Goal: Task Accomplishment & Management: Use online tool/utility

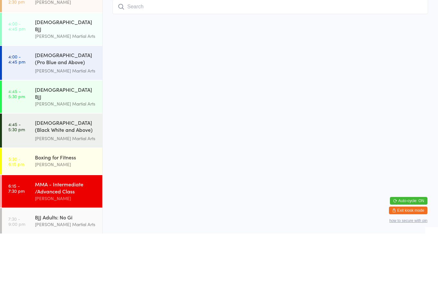
click at [161, 72] on input "search" at bounding box center [270, 79] width 315 height 15
type input "[PERSON_NAME]"
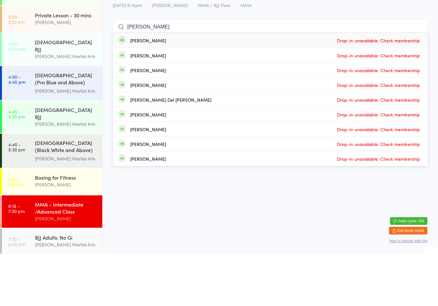
click at [68, 124] on div "[DEMOGRAPHIC_DATA] (Pro Blue and Above) Freestyle Martial Arts" at bounding box center [66, 132] width 62 height 16
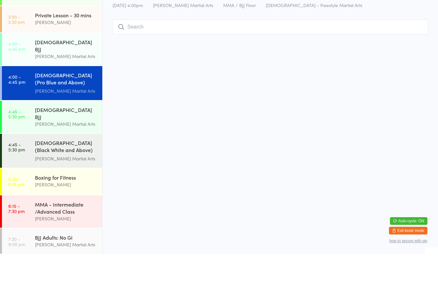
click at [166, 80] on input "search" at bounding box center [270, 79] width 315 height 15
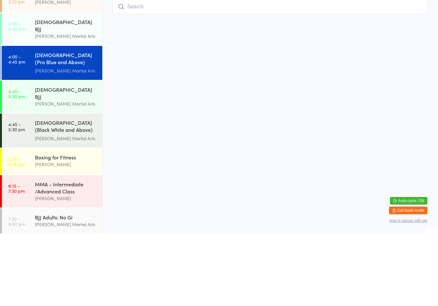
click at [63, 191] on div "[DEMOGRAPHIC_DATA] (Black White and Above) Freestyle Martial ..." at bounding box center [66, 199] width 62 height 16
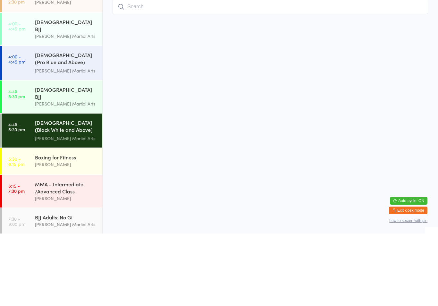
click at [155, 80] on input "search" at bounding box center [270, 79] width 315 height 15
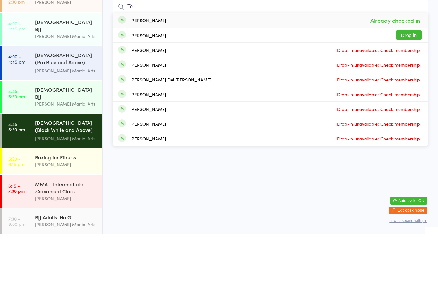
type input "T"
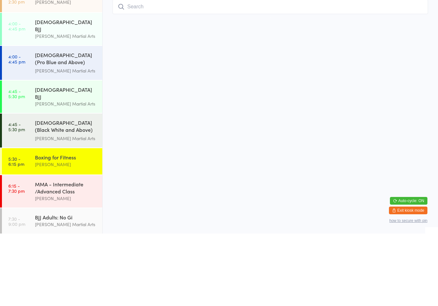
click at [42, 281] on link "7:30 - 9:00 pm BJJ Adults: No Gi [PERSON_NAME] Martial Arts" at bounding box center [52, 294] width 100 height 26
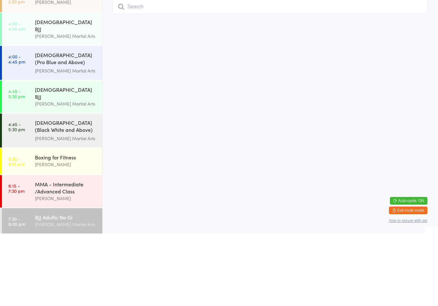
click at [61, 226] on div "Boxing for Fitness" at bounding box center [66, 229] width 62 height 7
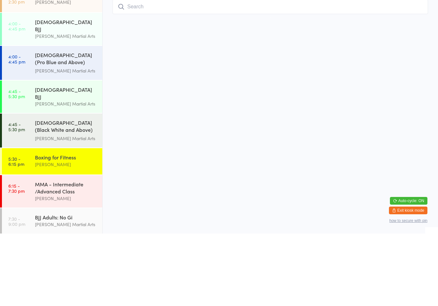
click at [151, 79] on input "search" at bounding box center [270, 79] width 315 height 15
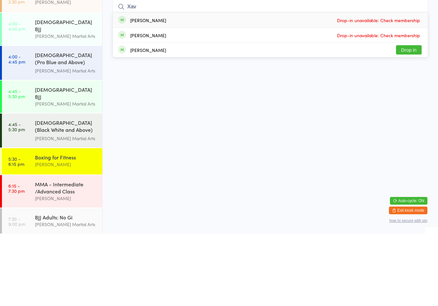
type input "Xav"
click at [406, 118] on button "Drop in" at bounding box center [409, 122] width 26 height 9
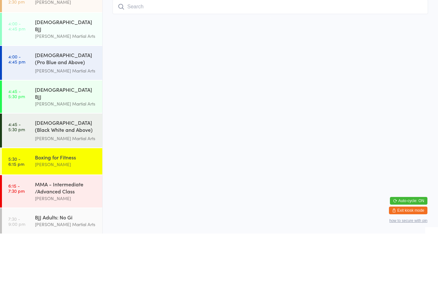
click at [60, 281] on div "BJJ Adults: No Gi [PERSON_NAME] Martial Arts" at bounding box center [68, 293] width 67 height 25
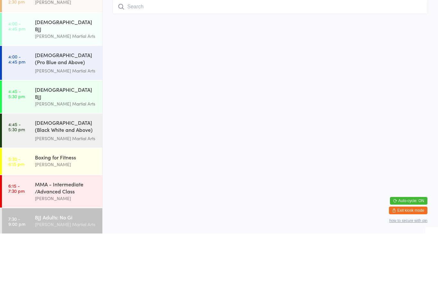
click at [134, 72] on input "search" at bounding box center [270, 79] width 315 height 15
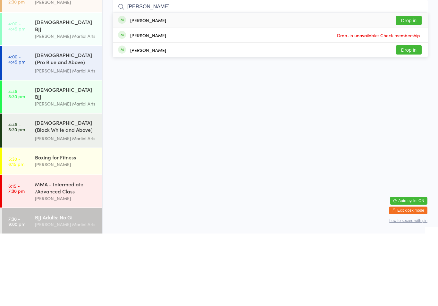
type input "[PERSON_NAME]"
click at [407, 118] on button "Drop in" at bounding box center [409, 122] width 26 height 9
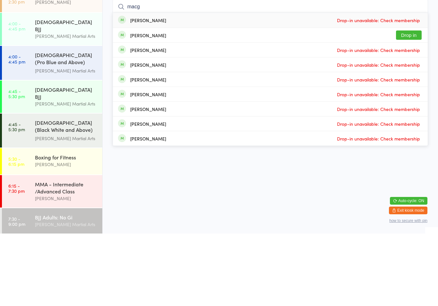
type input "macg"
click at [417, 103] on button "Drop in" at bounding box center [409, 107] width 26 height 9
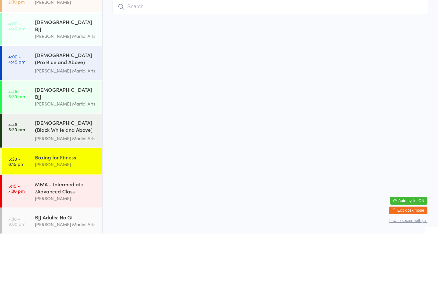
click at [282, 72] on input "search" at bounding box center [270, 79] width 315 height 15
type input "Lhoyd"
click at [407, 88] on button "Drop in" at bounding box center [409, 92] width 26 height 9
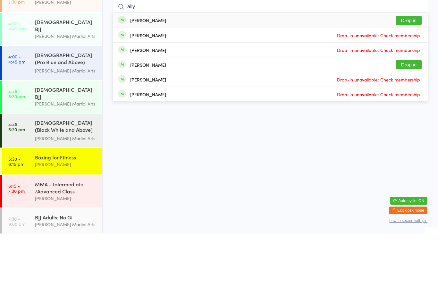
type input "ally"
click at [414, 88] on button "Drop in" at bounding box center [409, 92] width 26 height 9
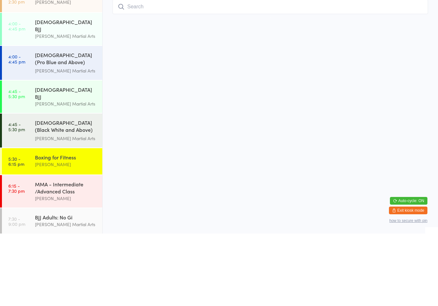
click at [210, 72] on input "search" at bounding box center [270, 79] width 315 height 15
type input "Aber"
click at [403, 88] on button "Drop in" at bounding box center [409, 92] width 26 height 9
click at [67, 253] on div "MMA - Intermediate /Advanced Class" at bounding box center [66, 260] width 62 height 14
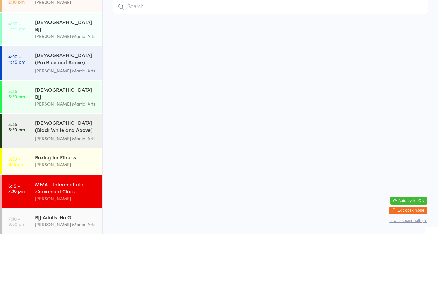
click at [177, 77] on input "search" at bounding box center [270, 79] width 315 height 15
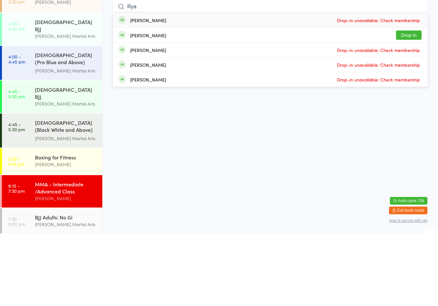
type input "Rya"
click at [412, 103] on button "Drop in" at bounding box center [409, 107] width 26 height 9
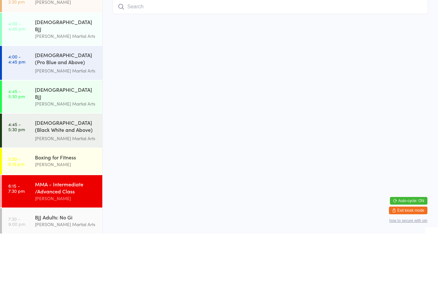
click at [80, 221] on div "Boxing for Fitness [PERSON_NAME]" at bounding box center [68, 233] width 67 height 25
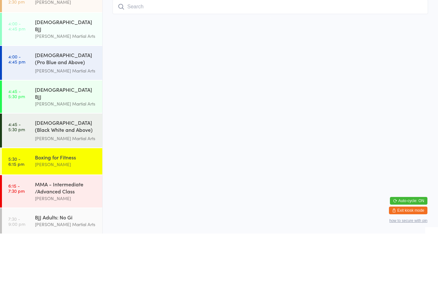
click at [81, 233] on div "[PERSON_NAME]" at bounding box center [66, 236] width 62 height 7
click at [80, 221] on div "Boxing for Fitness [PERSON_NAME]" at bounding box center [68, 233] width 67 height 25
click at [228, 72] on input "search" at bounding box center [270, 79] width 315 height 15
type input "[PERSON_NAME]"
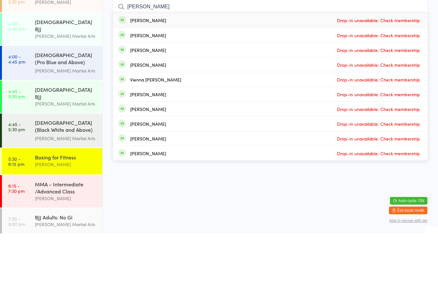
click at [64, 191] on div "[DEMOGRAPHIC_DATA] (Black White and Above) Freestyle Martial ..." at bounding box center [66, 199] width 62 height 16
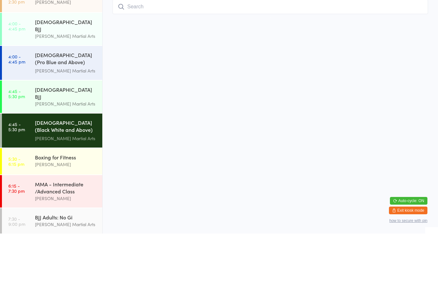
click at [83, 221] on div "Boxing for Fitness [PERSON_NAME]" at bounding box center [68, 233] width 67 height 25
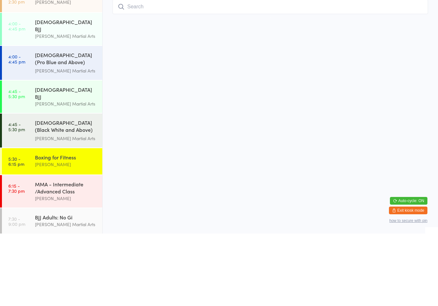
click at [85, 221] on div "Boxing for Fitness [PERSON_NAME]" at bounding box center [68, 233] width 67 height 25
click at [85, 248] on div "MMA - Intermediate /Advanced Class [PERSON_NAME]" at bounding box center [68, 264] width 67 height 32
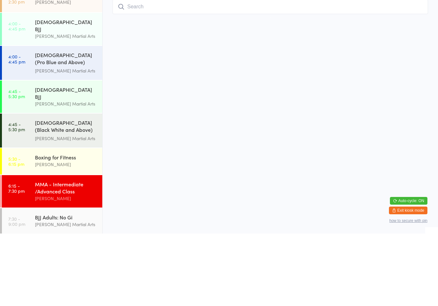
click at [82, 221] on div "Boxing for Fitness [PERSON_NAME]" at bounding box center [68, 233] width 67 height 25
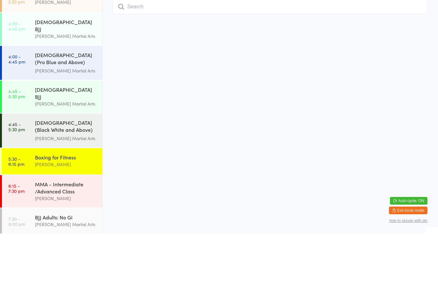
click at [83, 248] on div "MMA - Intermediate /Advanced Class [PERSON_NAME]" at bounding box center [68, 264] width 67 height 32
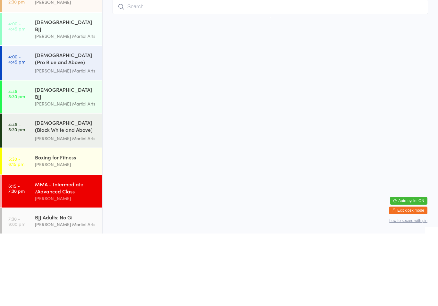
click at [62, 159] on div "[DEMOGRAPHIC_DATA] BJJ" at bounding box center [66, 165] width 62 height 14
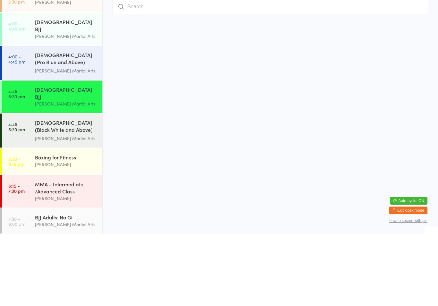
click at [153, 79] on input "search" at bounding box center [270, 79] width 315 height 15
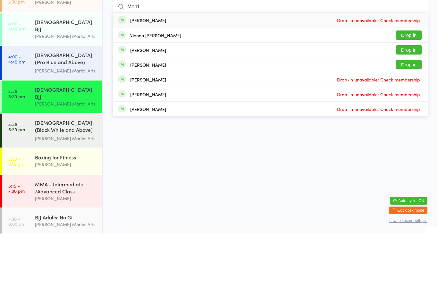
type input "Morri"
click at [416, 118] on button "Drop in" at bounding box center [409, 122] width 26 height 9
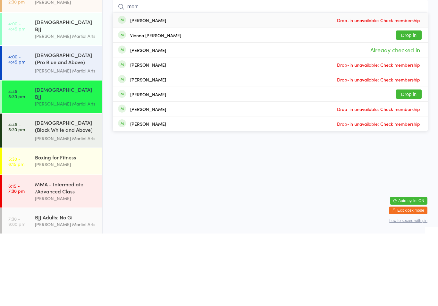
type input "morr"
click at [410, 162] on button "Drop in" at bounding box center [409, 166] width 26 height 9
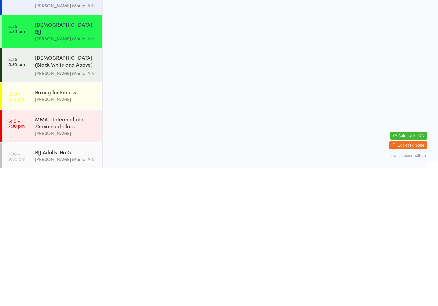
click at [74, 253] on div "MMA - Intermediate /Advanced Class" at bounding box center [66, 260] width 62 height 14
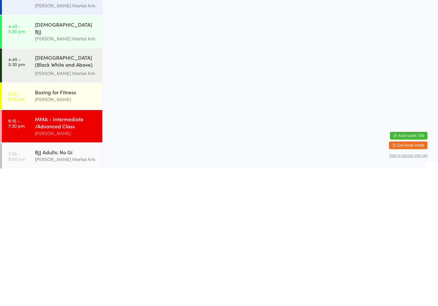
click at [173, 77] on input "search" at bounding box center [270, 79] width 315 height 15
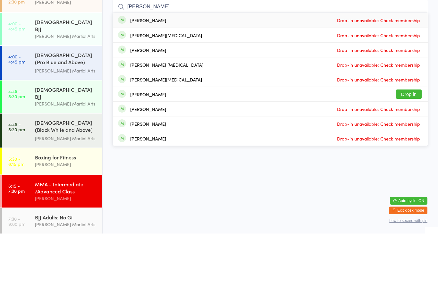
type input "[PERSON_NAME]"
click at [408, 162] on button "Drop in" at bounding box center [409, 166] width 26 height 9
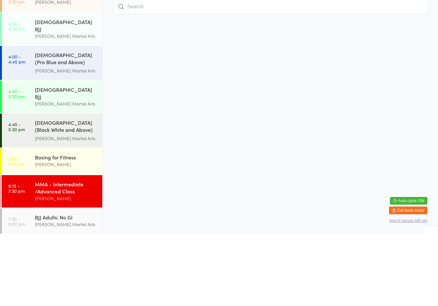
click at [142, 72] on input "search" at bounding box center [270, 79] width 315 height 15
type input "Peel"
click at [410, 88] on button "Drop in" at bounding box center [409, 92] width 26 height 9
click at [250, 93] on html "You have now entered Kiosk Mode. Members will be able to check themselves in us…" at bounding box center [219, 153] width 438 height 306
click at [241, 72] on input "search" at bounding box center [270, 79] width 315 height 15
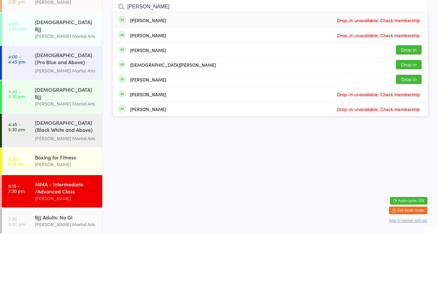
type input "[PERSON_NAME]"
click at [409, 132] on button "Drop in" at bounding box center [409, 136] width 26 height 9
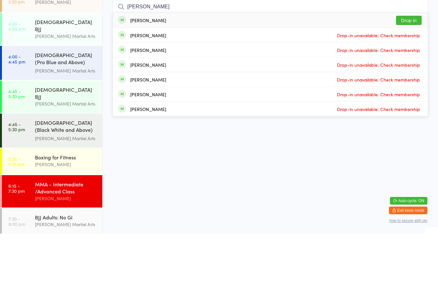
type input "[PERSON_NAME]"
click at [408, 96] on button "Drop in" at bounding box center [409, 92] width 26 height 9
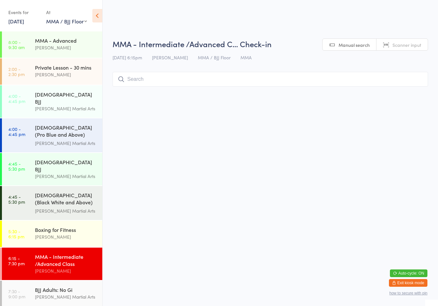
click at [173, 73] on input "search" at bounding box center [270, 79] width 315 height 15
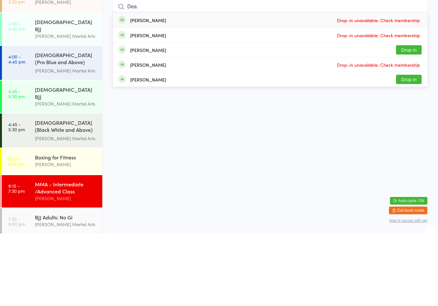
type input "Dea"
click at [418, 118] on button "Drop in" at bounding box center [409, 122] width 26 height 9
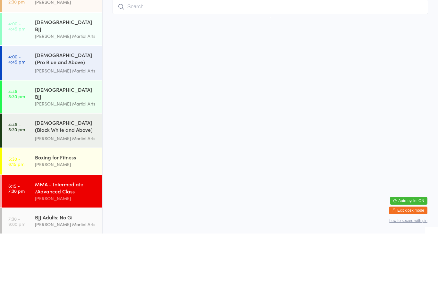
click at [219, 79] on input "search" at bounding box center [270, 79] width 315 height 15
type input "Dou"
click at [412, 88] on button "Drop in" at bounding box center [409, 92] width 26 height 9
click at [137, 72] on input "search" at bounding box center [270, 79] width 315 height 15
type input "Foom"
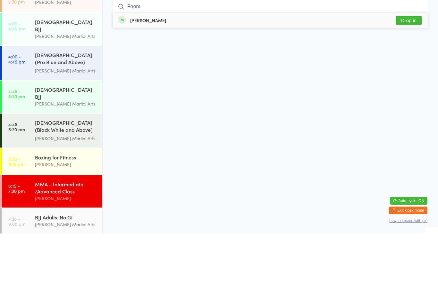
click at [413, 88] on button "Drop in" at bounding box center [409, 92] width 26 height 9
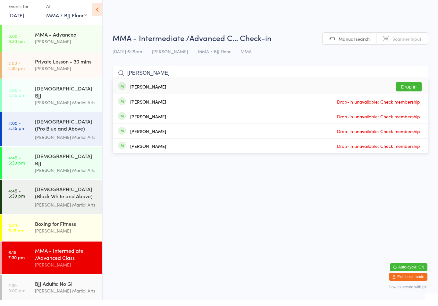
type input "[PERSON_NAME]"
click at [410, 88] on button "Drop in" at bounding box center [409, 92] width 26 height 9
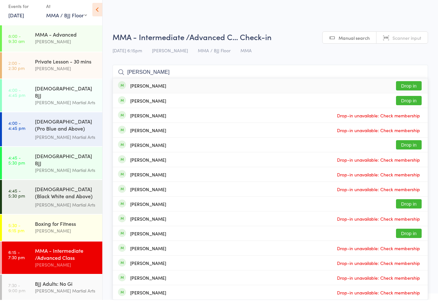
type input "[PERSON_NAME]"
click at [410, 103] on button "Drop in" at bounding box center [409, 106] width 26 height 9
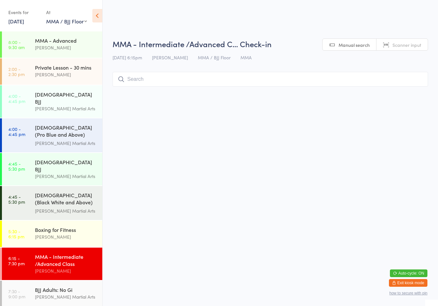
click at [349, 75] on input "search" at bounding box center [270, 79] width 315 height 15
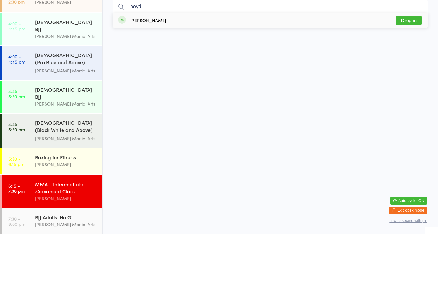
type input "Lhoyd"
click at [410, 88] on button "Drop in" at bounding box center [409, 92] width 26 height 9
